Goal: Transaction & Acquisition: Book appointment/travel/reservation

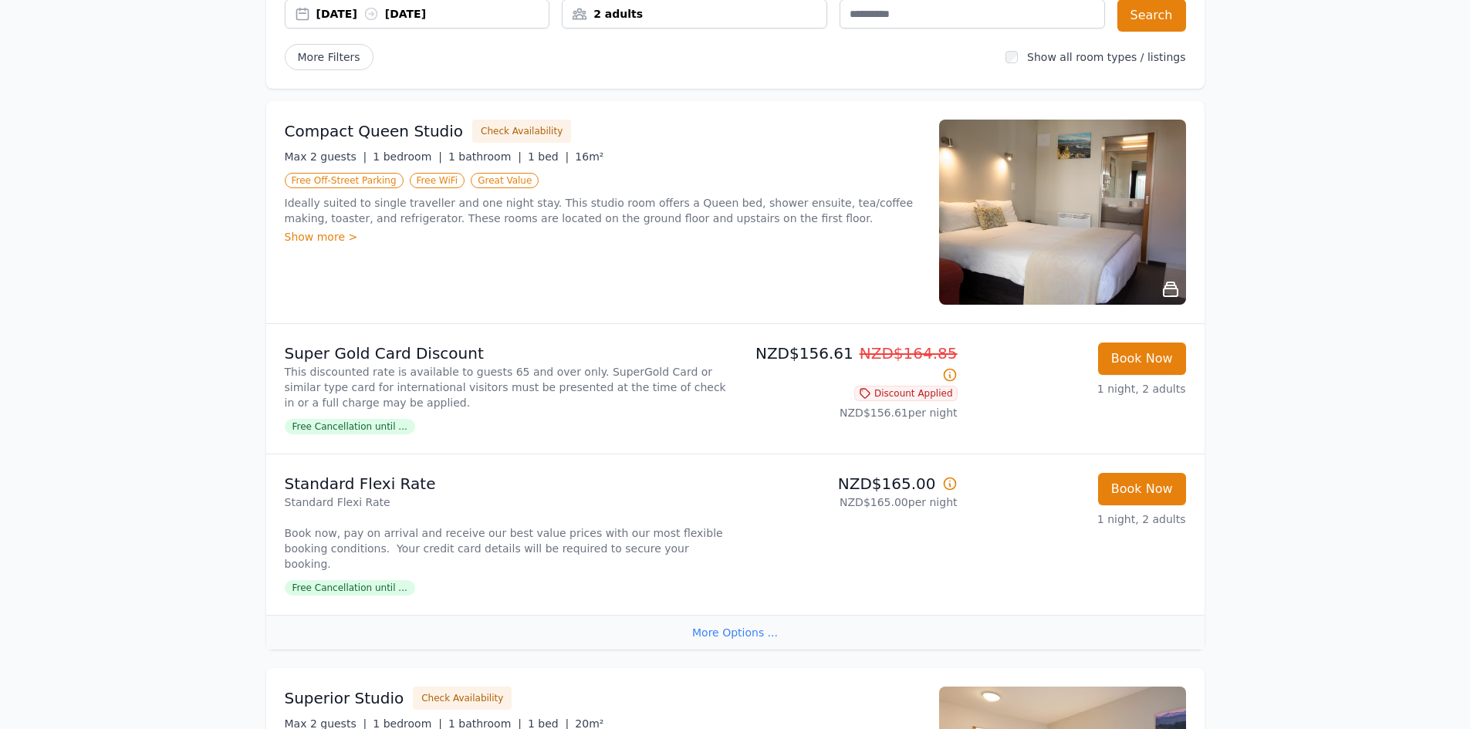
scroll to position [309, 0]
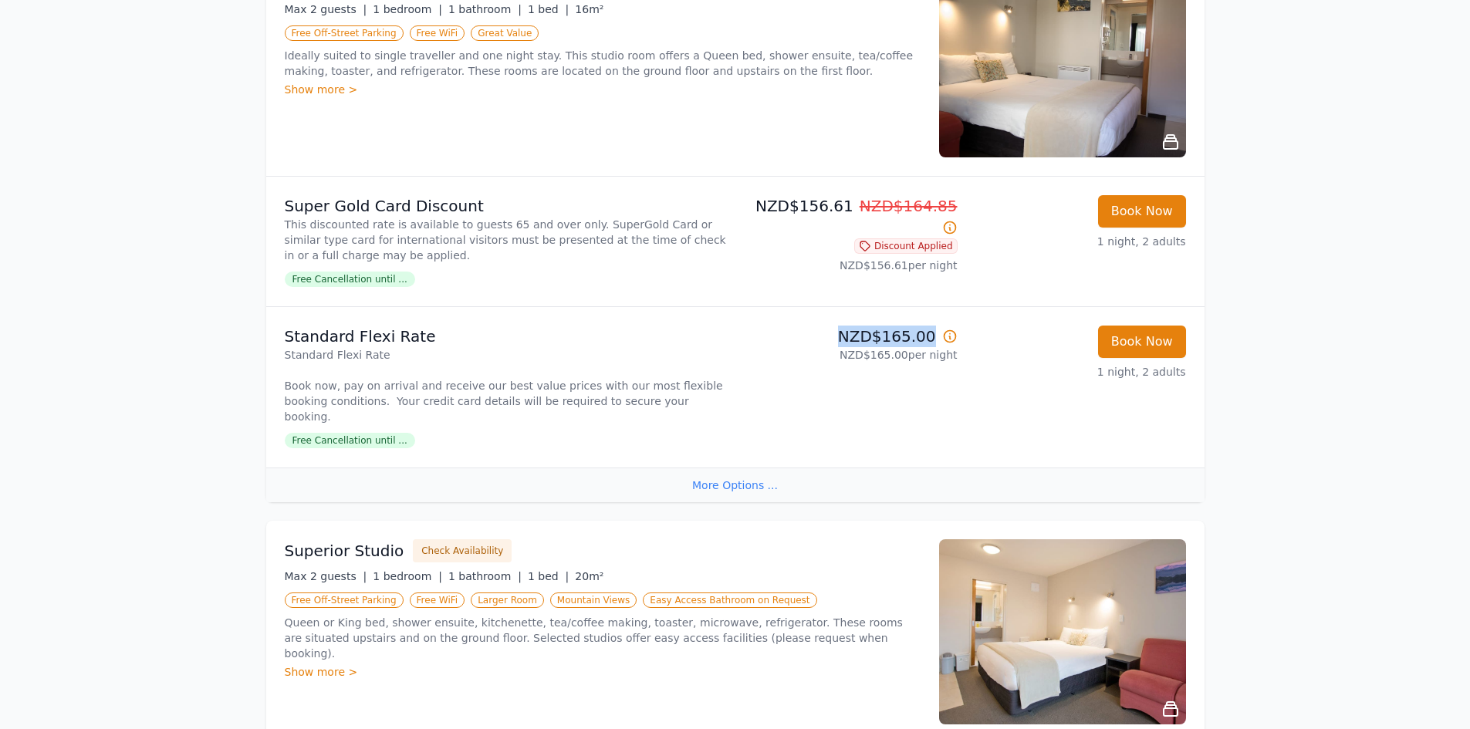
drag, startPoint x: 961, startPoint y: 333, endPoint x: 757, endPoint y: 336, distance: 203.7
click at [757, 336] on li "Standard Flexi Rate Standard Flexi Rate Book now, pay on arrival and receive ou…" at bounding box center [735, 386] width 938 height 161
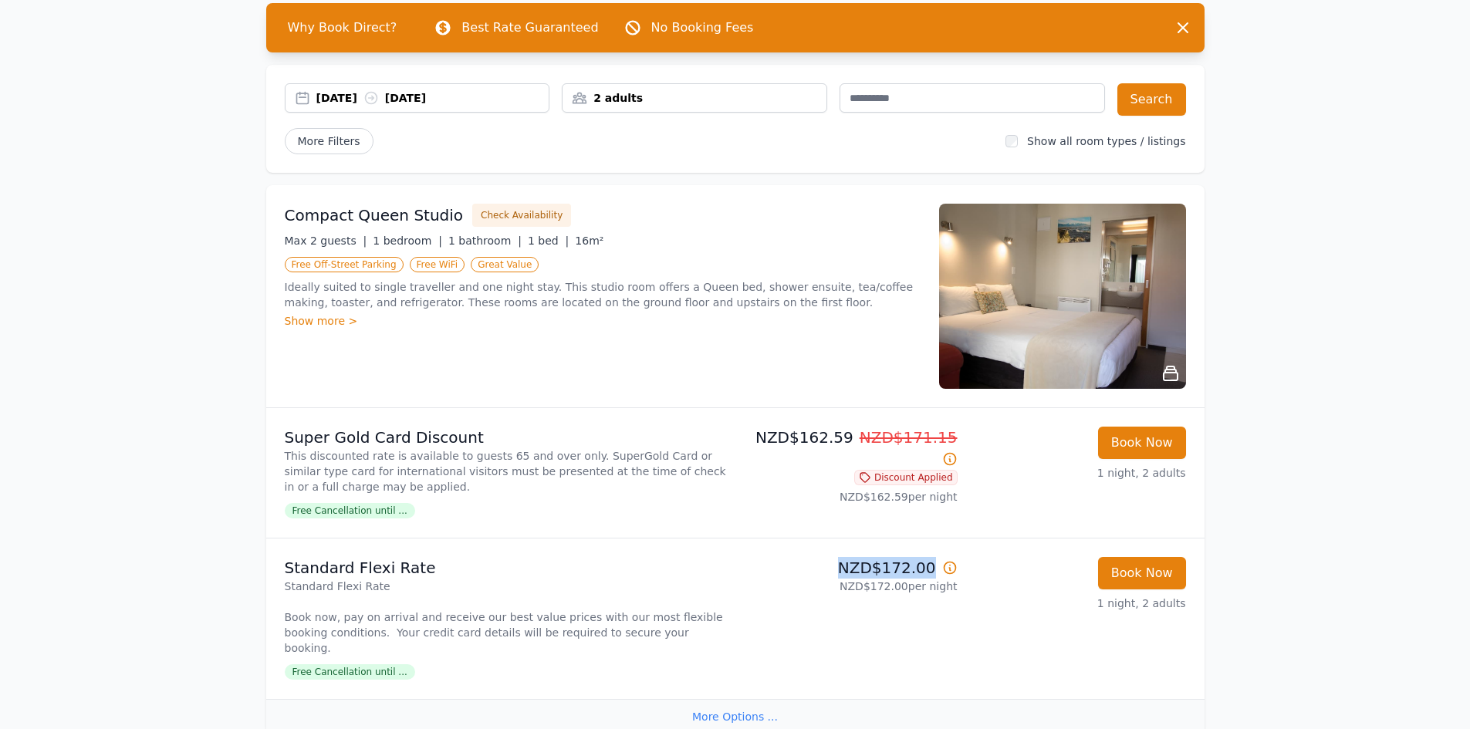
drag, startPoint x: 937, startPoint y: 567, endPoint x: 846, endPoint y: 563, distance: 91.1
click at [846, 563] on p "NZD$172.00" at bounding box center [849, 568] width 216 height 22
